Goal: Find contact information: Find contact information

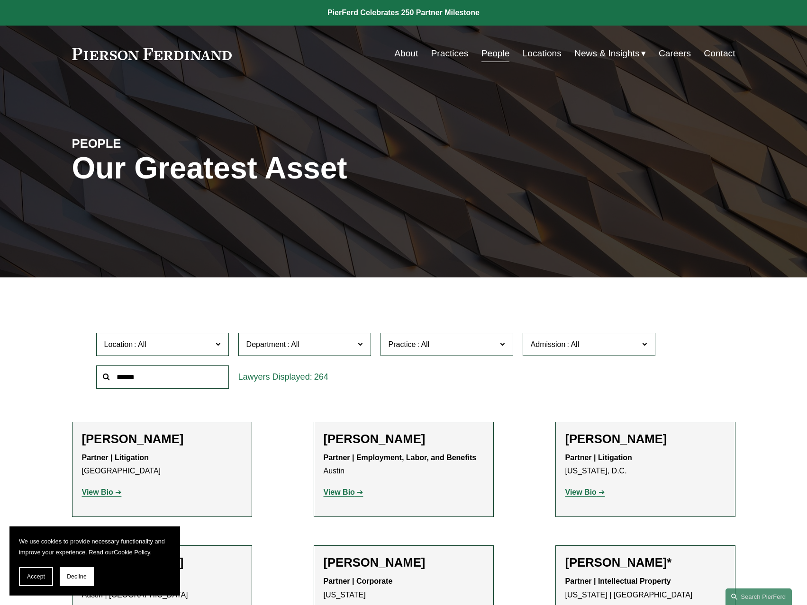
click at [397, 58] on link "About" at bounding box center [406, 54] width 24 height 18
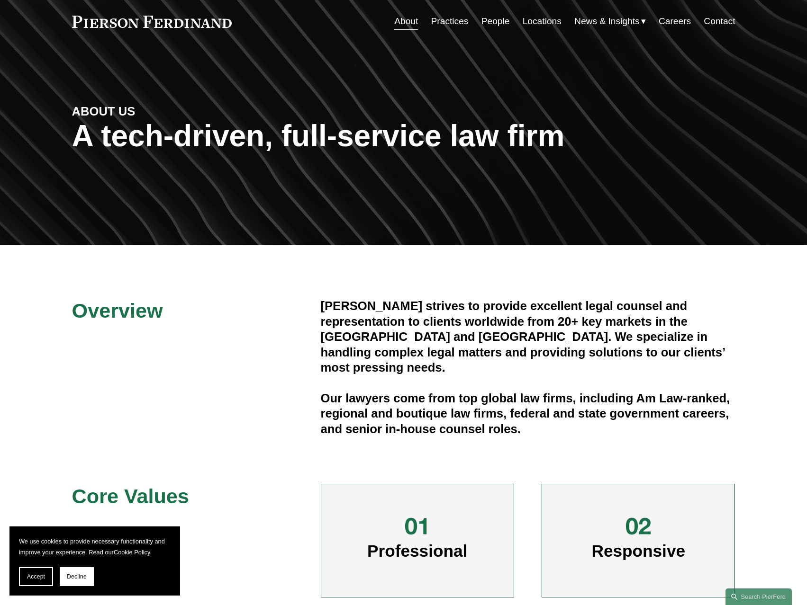
scroll to position [190, 0]
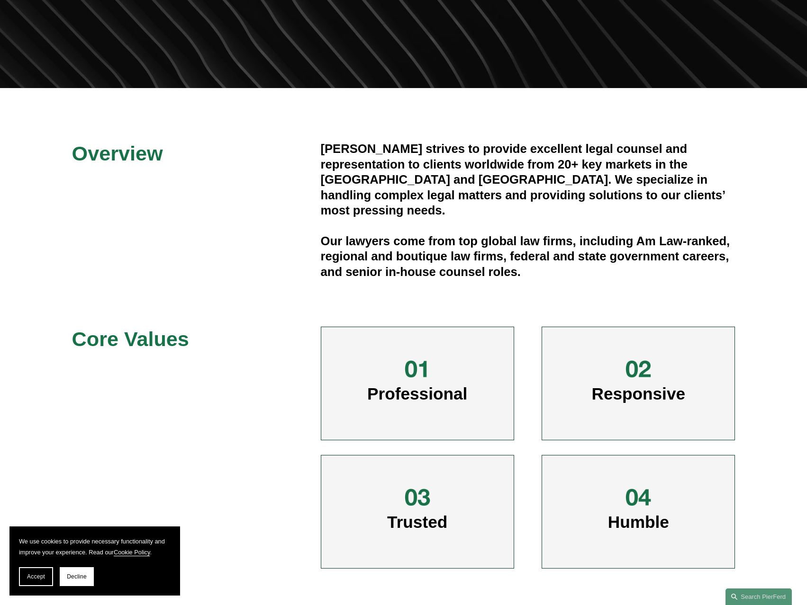
click at [582, 252] on h4 "Our lawyers come from top global law firms, including Am Law-ranked, regional a…" at bounding box center [528, 257] width 415 height 46
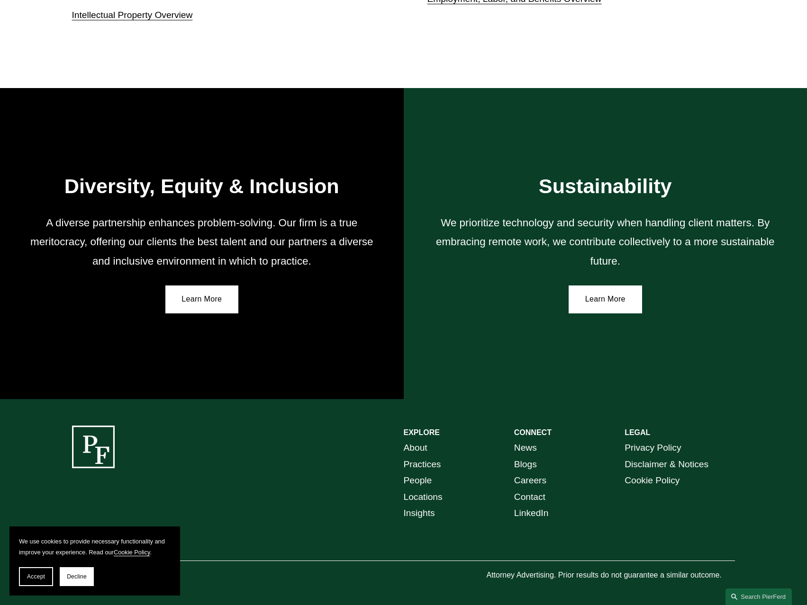
scroll to position [1524, 0]
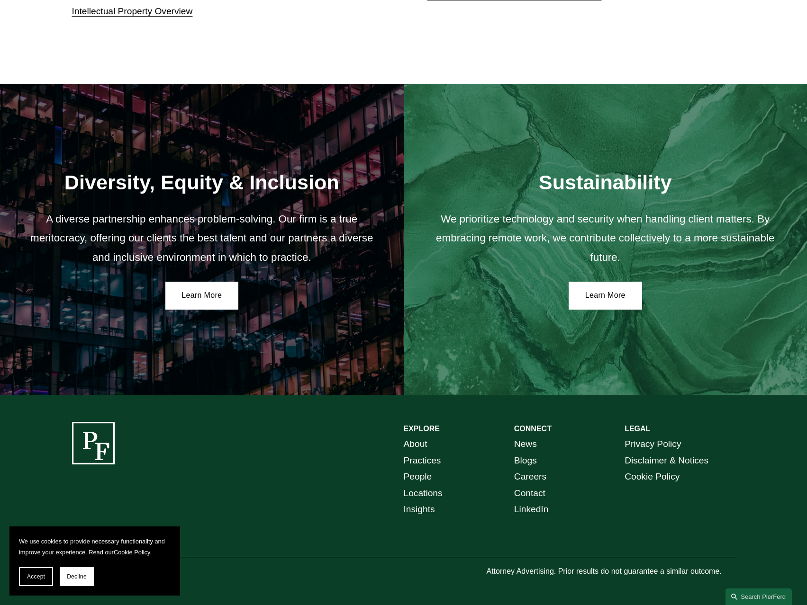
click at [528, 488] on link "Contact" at bounding box center [529, 494] width 31 height 17
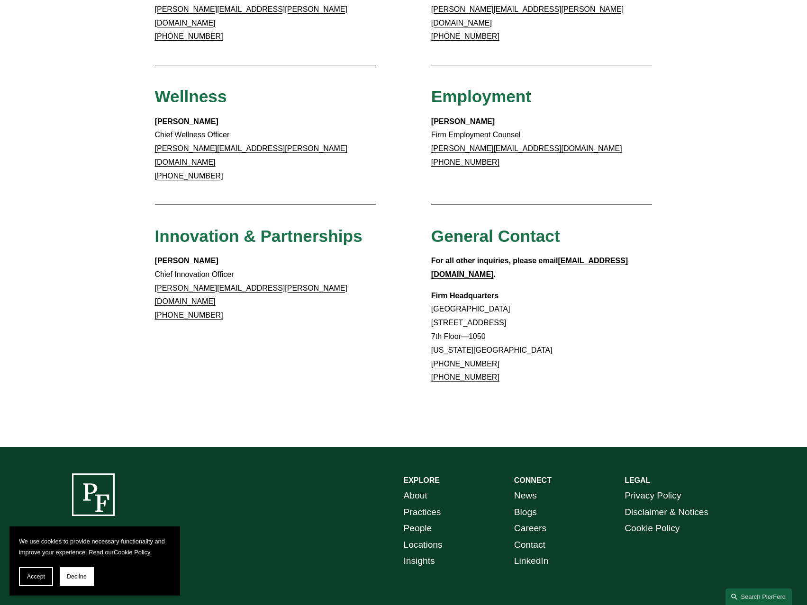
scroll to position [693, 0]
